Goal: Task Accomplishment & Management: Use online tool/utility

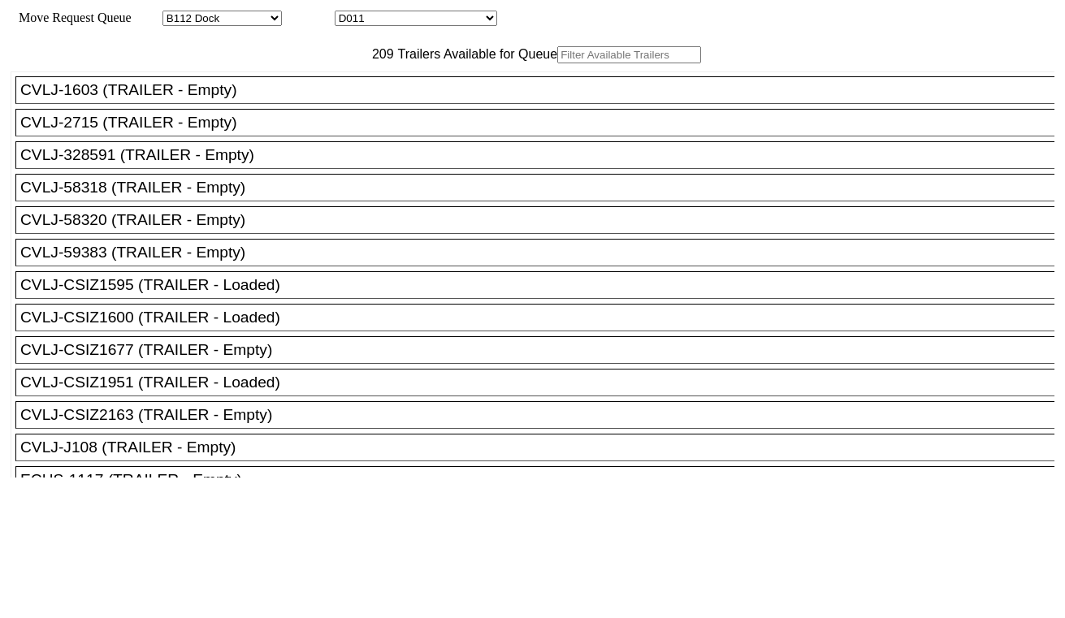
select select "121"
select select "3257"
drag, startPoint x: 626, startPoint y: 120, endPoint x: 406, endPoint y: 103, distance: 220.8
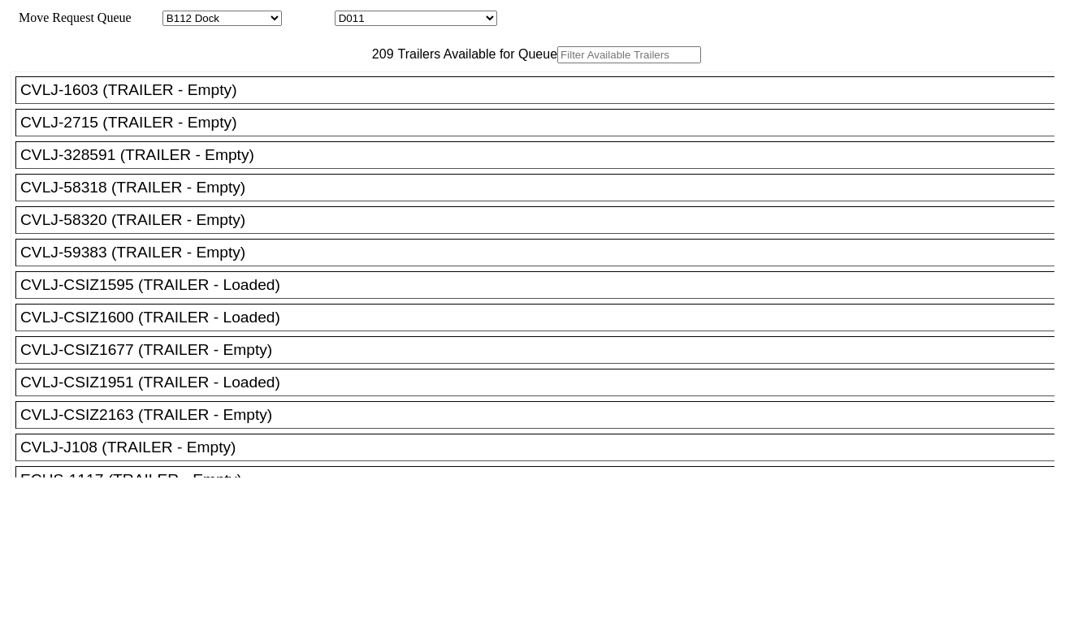
click at [557, 63] on input "text" at bounding box center [629, 54] width 144 height 17
paste input "5617253"
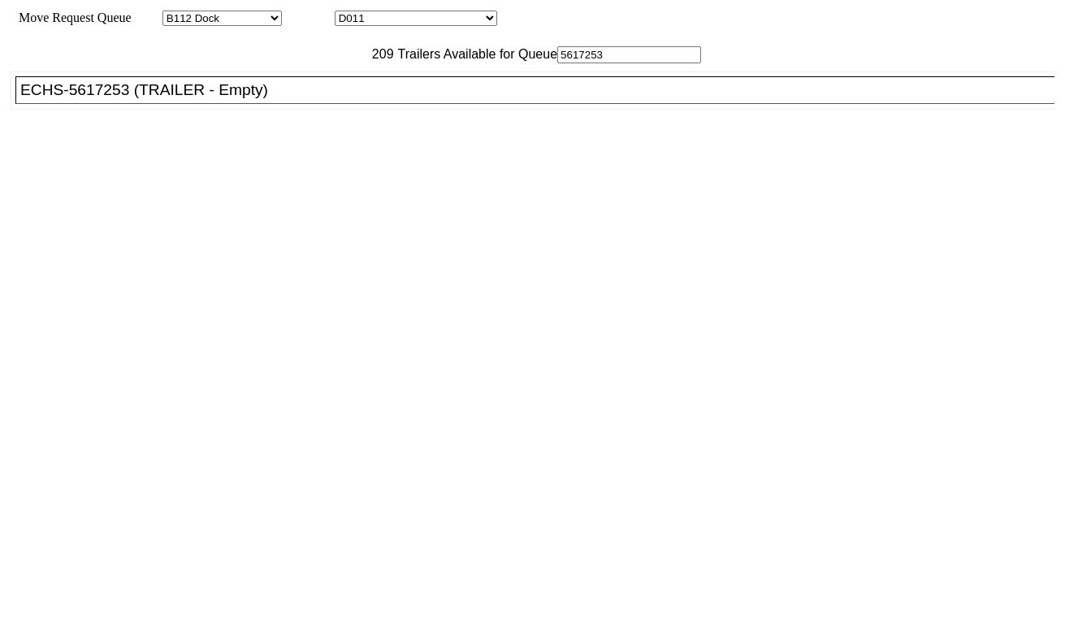
type input "5617253"
click at [277, 99] on div "ECHS-5617253 (TRAILER - Empty)" at bounding box center [542, 90] width 1044 height 18
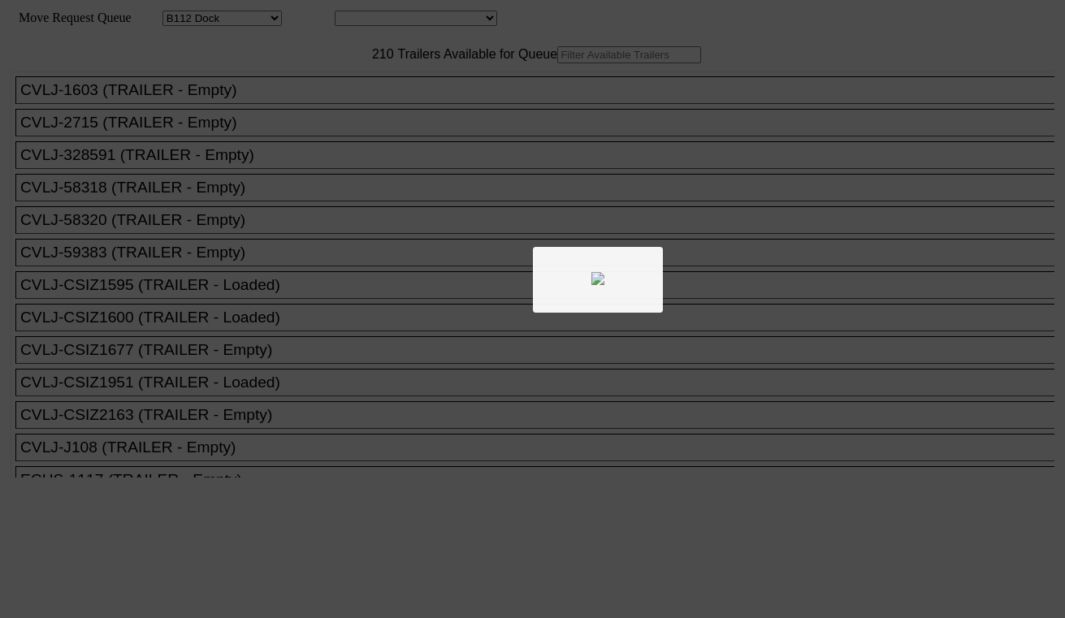
select select "121"
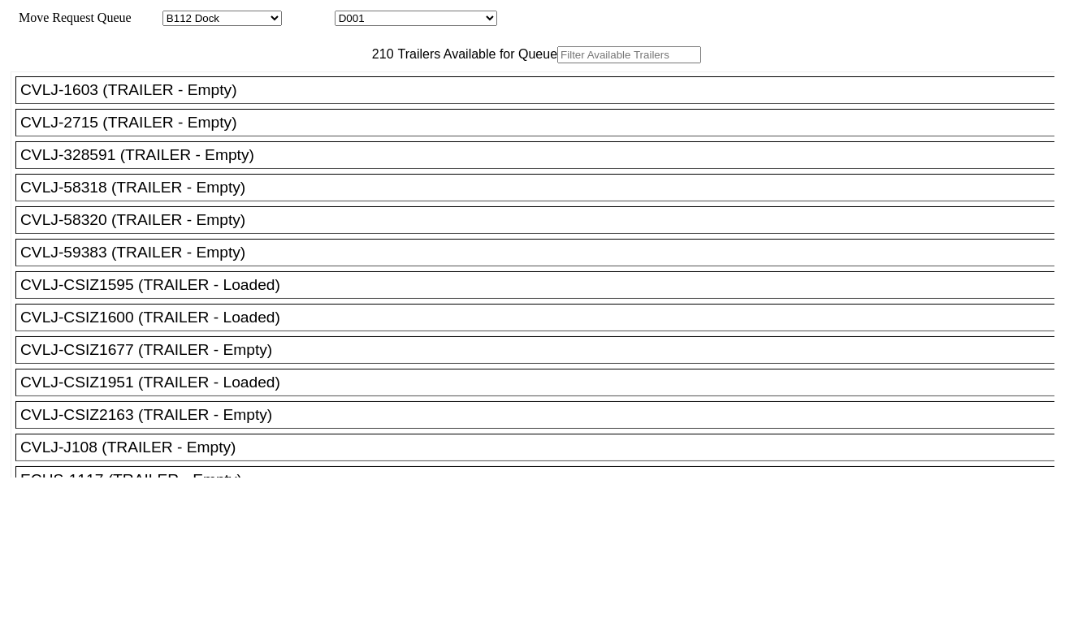
click at [557, 63] on input "text" at bounding box center [629, 54] width 144 height 17
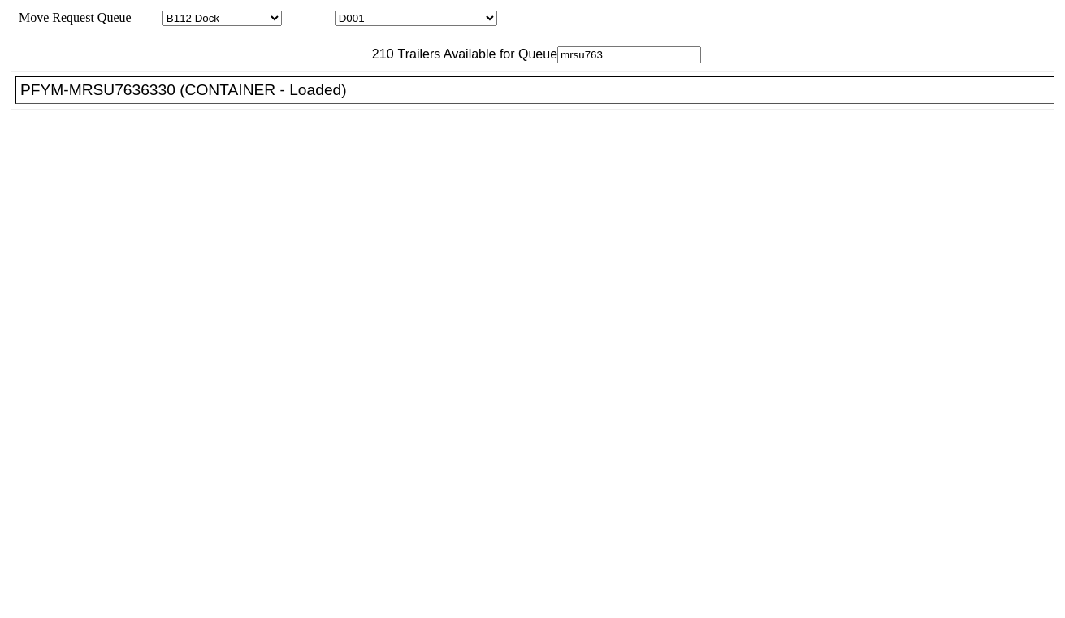
type input "mrsu763"
click at [314, 99] on div "PFYM-MRSU7636330 (CONTAINER - Loaded)" at bounding box center [542, 90] width 1044 height 18
